Goal: Navigation & Orientation: Find specific page/section

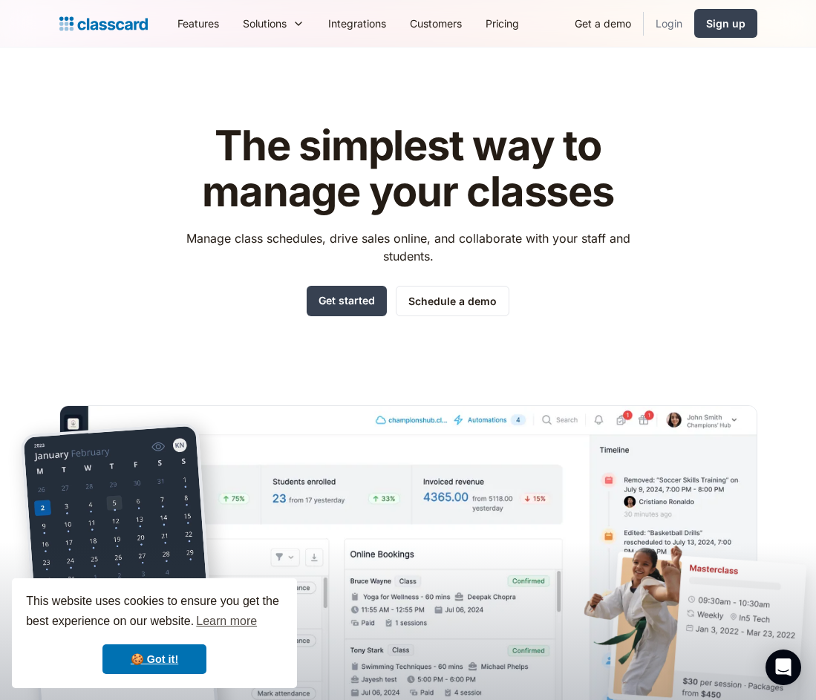
click at [671, 23] on link "Login" at bounding box center [669, 23] width 50 height 33
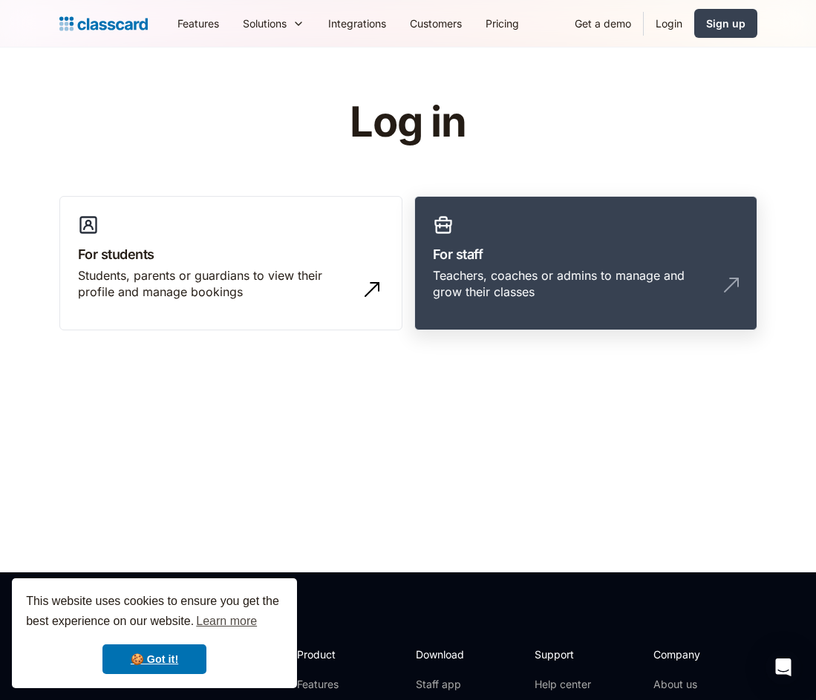
click at [543, 261] on h3 "For staff" at bounding box center [586, 254] width 306 height 20
